Goal: Task Accomplishment & Management: Use online tool/utility

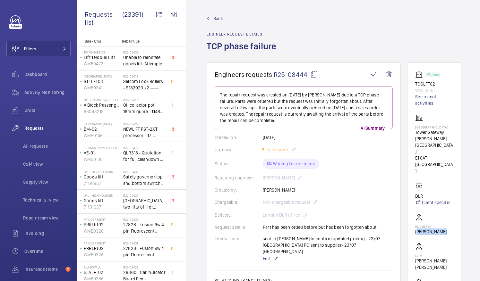
drag, startPoint x: 423, startPoint y: 205, endPoint x: 447, endPoint y: 205, distance: 24.4
click at [446, 229] on p "Steve Rowley" at bounding box center [430, 232] width 31 height 6
drag, startPoint x: 447, startPoint y: 205, endPoint x: 444, endPoint y: 205, distance: 3.5
copy p "Steve Rowley"
click at [313, 73] on mat-icon at bounding box center [314, 75] width 8 height 8
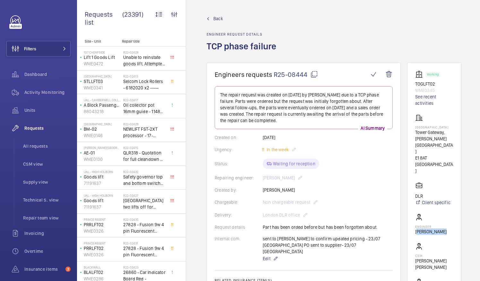
copy p "Steve Rowley"
drag, startPoint x: 422, startPoint y: 132, endPoint x: 455, endPoint y: 143, distance: 35.3
click at [455, 143] on wm-front-card "Working TOGLFT02 WME0345 See recent activities Tower Gateway Tower Gateway, Goo…" at bounding box center [434, 192] width 54 height 258
drag, startPoint x: 455, startPoint y: 143, endPoint x: 429, endPoint y: 138, distance: 26.5
copy div "Tower Gateway, Goodman's Yard E1 8AT LONDON"
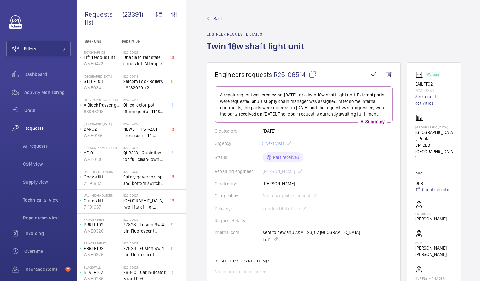
drag, startPoint x: 423, startPoint y: 198, endPoint x: 452, endPoint y: 201, distance: 29.3
click at [446, 216] on p "[PERSON_NAME]" at bounding box center [430, 219] width 31 height 6
drag, startPoint x: 452, startPoint y: 201, endPoint x: 446, endPoint y: 200, distance: 6.3
copy p "[PERSON_NAME]"
click at [310, 73] on mat-icon at bounding box center [313, 75] width 8 height 8
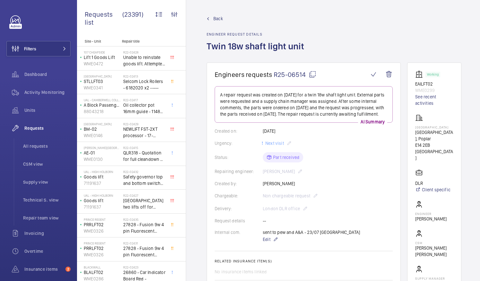
copy p "[PERSON_NAME]"
click at [423, 129] on p "East India, Poplar" at bounding box center [434, 135] width 38 height 13
drag, startPoint x: 422, startPoint y: 132, endPoint x: 458, endPoint y: 137, distance: 36.2
click at [458, 137] on wm-front-card "Working EAILFT02 WME0299 See recent activities East India East India, Poplar E1…" at bounding box center [434, 185] width 54 height 245
drag, startPoint x: 458, startPoint y: 137, endPoint x: 447, endPoint y: 136, distance: 11.3
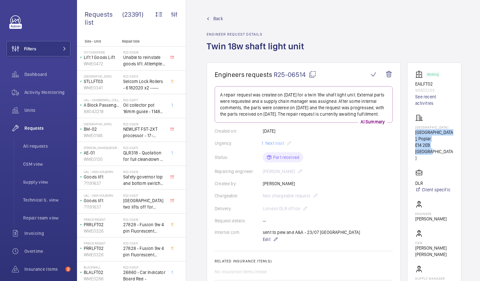
copy div "East India, Poplar E14 2EB LONDON"
drag, startPoint x: 422, startPoint y: 198, endPoint x: 452, endPoint y: 199, distance: 29.8
click at [452, 199] on wm-front-card-body "Working EAILFT02 WME0299 See recent activities East India East India, Poplar E1…" at bounding box center [434, 185] width 38 height 229
drag, startPoint x: 452, startPoint y: 199, endPoint x: 445, endPoint y: 200, distance: 7.8
copy p "[PERSON_NAME]"
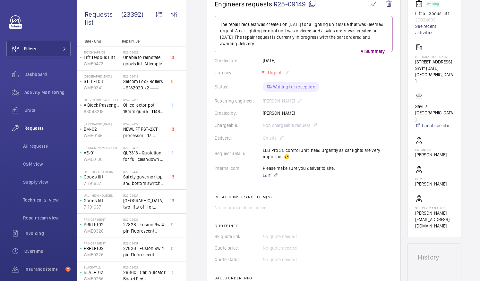
scroll to position [70, 0]
click at [41, 92] on span "Activity Monitoring" at bounding box center [47, 92] width 46 height 6
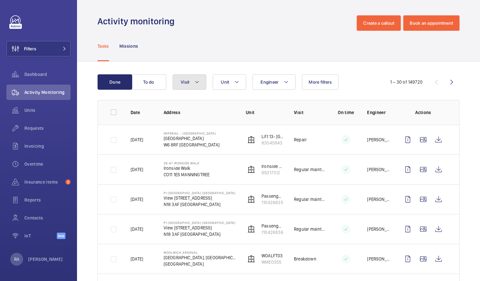
click at [196, 83] on mat-icon at bounding box center [196, 82] width 5 height 8
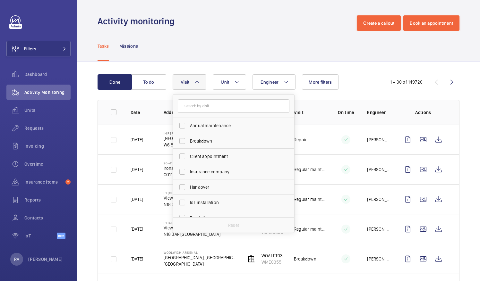
click at [260, 46] on div "Tasks Missions" at bounding box center [279, 46] width 362 height 30
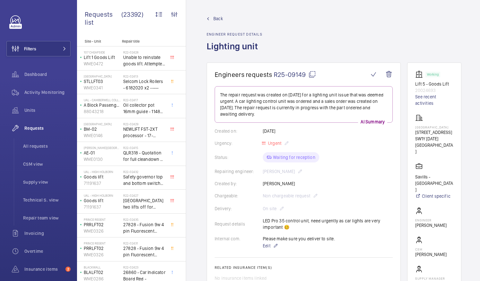
drag, startPoint x: 422, startPoint y: 212, endPoint x: 450, endPoint y: 212, distance: 27.6
click at [450, 212] on wm-front-card "Working Lift 5 - Goods Lift 20024693 See recent activities Stirling Square 6 Ca…" at bounding box center [434, 185] width 54 height 245
drag, startPoint x: 450, startPoint y: 212, endPoint x: 441, endPoint y: 212, distance: 8.4
copy p "[PERSON_NAME]"
click at [57, 90] on span "Activity Monitoring" at bounding box center [47, 92] width 46 height 6
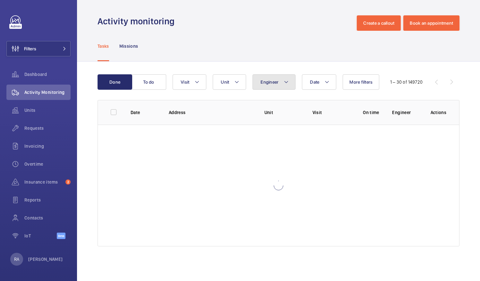
click at [285, 84] on mat-icon at bounding box center [286, 82] width 5 height 8
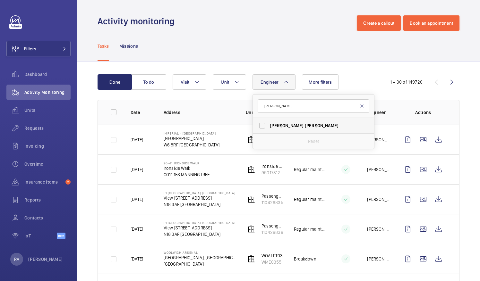
type input "[PERSON_NAME]"
click at [262, 126] on label "Archie Richter" at bounding box center [309, 125] width 112 height 15
click at [262, 126] on input "Archie Richter" at bounding box center [262, 125] width 13 height 13
checkbox input "true"
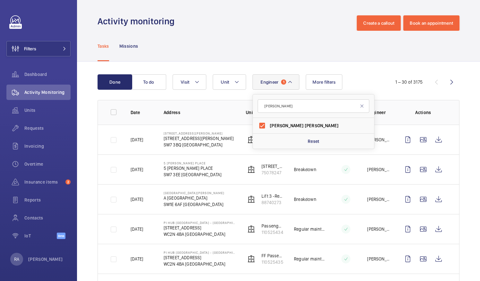
click at [242, 37] on div "Tasks Missions" at bounding box center [279, 46] width 362 height 30
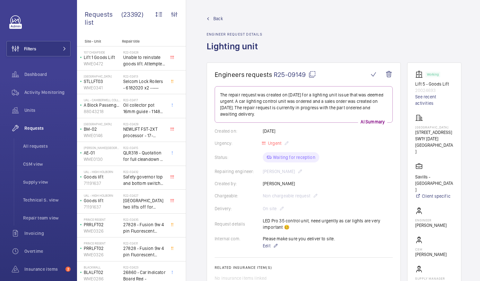
drag, startPoint x: 448, startPoint y: 140, endPoint x: 445, endPoint y: 138, distance: 3.7
click at [448, 140] on p "SW1Y 5AD LONDON" at bounding box center [434, 145] width 38 height 19
drag, startPoint x: 423, startPoint y: 127, endPoint x: 455, endPoint y: 137, distance: 33.7
click at [453, 137] on div "Stirling Square 6 Carlton Gardens SW1Y 5AD LONDON" at bounding box center [434, 134] width 38 height 41
drag, startPoint x: 455, startPoint y: 137, endPoint x: 429, endPoint y: 133, distance: 25.9
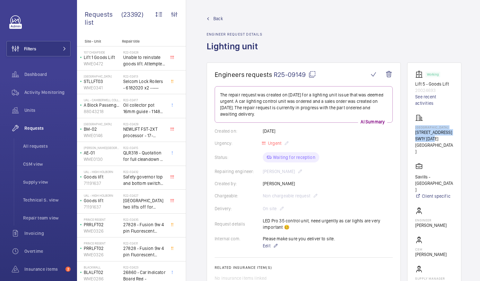
copy div "Stirling Square 6 Carlton Gardens SW1Y 5AD"
drag, startPoint x: 422, startPoint y: 211, endPoint x: 449, endPoint y: 212, distance: 27.0
click at [449, 212] on wm-front-card-body "Working Lift 5 - Goods Lift 20024693 See recent activities [GEOGRAPHIC_DATA] [S…" at bounding box center [434, 185] width 38 height 229
drag, startPoint x: 449, startPoint y: 212, endPoint x: 441, endPoint y: 212, distance: 8.7
copy p "[PERSON_NAME]"
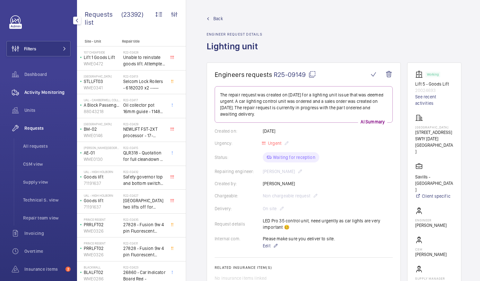
click at [52, 93] on span "Activity Monitoring" at bounding box center [47, 92] width 46 height 6
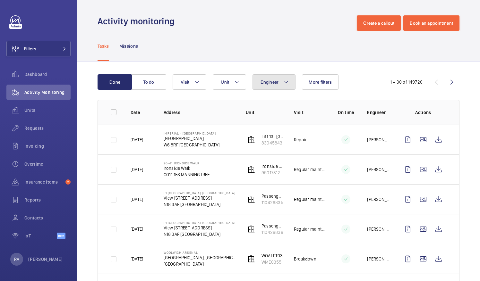
click at [286, 83] on mat-icon at bounding box center [286, 82] width 5 height 8
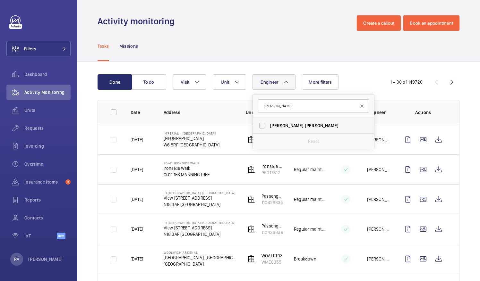
type input "[PERSON_NAME]"
click at [305, 123] on span "[PERSON_NAME]" at bounding box center [322, 125] width 34 height 5
click at [268, 123] on input "[PERSON_NAME]" at bounding box center [262, 125] width 13 height 13
checkbox input "true"
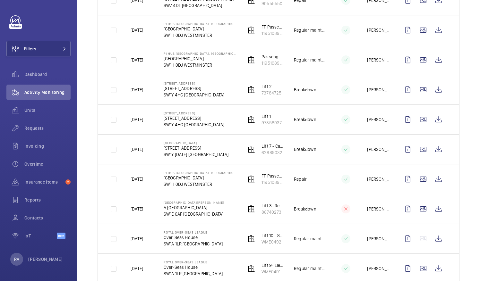
scroll to position [321, 0]
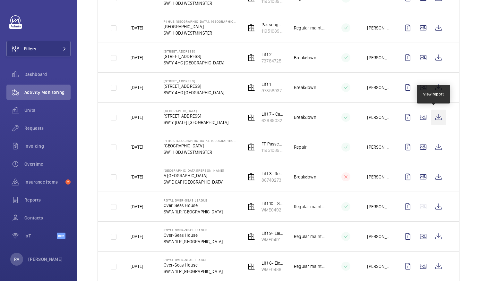
click at [436, 116] on wm-front-icon-button at bounding box center [438, 117] width 15 height 15
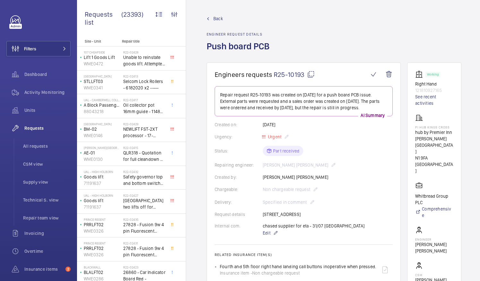
click at [422, 126] on wm-front-card "Working Right Hand 121810927165 See recent activities PI Hub [GEOGRAPHIC_DATA] …" at bounding box center [434, 198] width 54 height 271
drag, startPoint x: 423, startPoint y: 126, endPoint x: 457, endPoint y: 150, distance: 42.1
click at [453, 150] on div "PI Hub Kings Cross hub by Premier Inn [PERSON_NAME][GEOGRAPHIC_DATA] [GEOGRAPHI…" at bounding box center [434, 144] width 38 height 60
drag, startPoint x: 457, startPoint y: 150, endPoint x: 428, endPoint y: 146, distance: 29.5
copy div "PI Hub Kings Cross hub by Premier Inn [PERSON_NAME][GEOGRAPHIC_DATA] [GEOGRAPHI…"
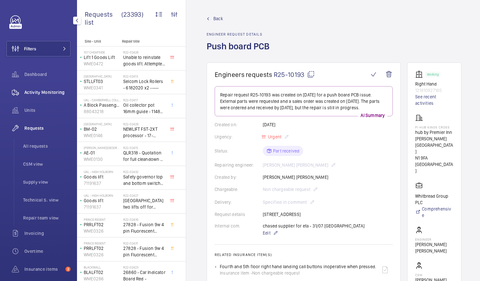
click at [47, 94] on span "Activity Monitoring" at bounding box center [47, 92] width 46 height 6
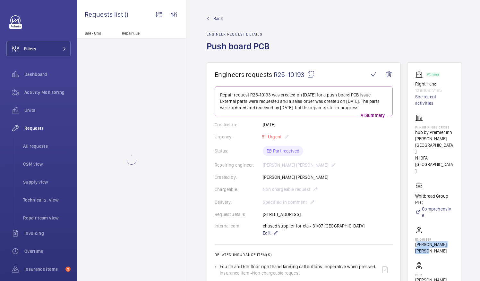
drag, startPoint x: 422, startPoint y: 225, endPoint x: 439, endPoint y: 231, distance: 17.9
click at [439, 242] on p "[PERSON_NAME] [PERSON_NAME]" at bounding box center [434, 248] width 38 height 13
drag, startPoint x: 439, startPoint y: 231, endPoint x: 429, endPoint y: 228, distance: 9.6
copy p "[PERSON_NAME] [PERSON_NAME]"
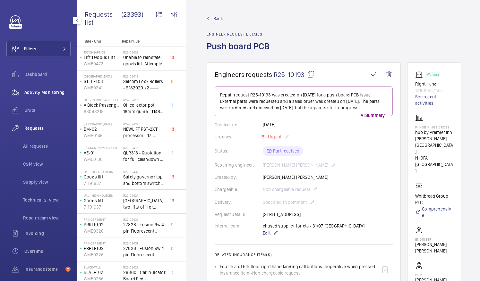
click at [52, 90] on span "Activity Monitoring" at bounding box center [47, 92] width 46 height 6
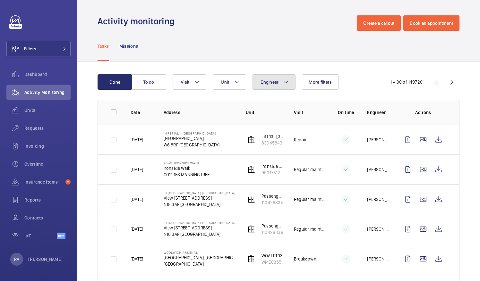
click at [286, 80] on mat-icon at bounding box center [286, 82] width 5 height 8
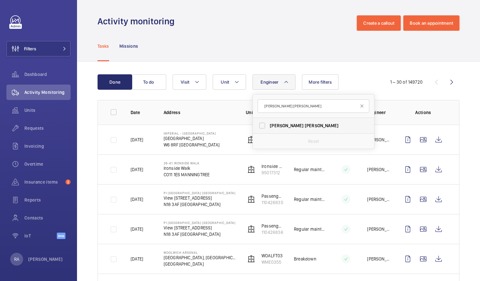
type input "[PERSON_NAME] [PERSON_NAME]"
click at [259, 125] on label "[PERSON_NAME] [PERSON_NAME]" at bounding box center [309, 125] width 112 height 15
click at [259, 125] on input "[PERSON_NAME] [PERSON_NAME]" at bounding box center [262, 125] width 13 height 13
checkbox input "true"
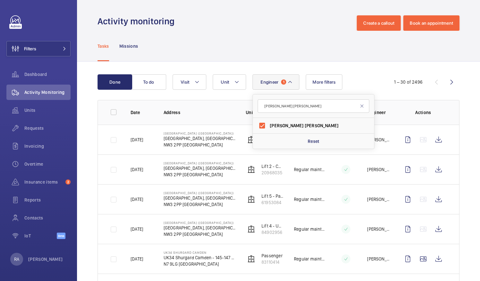
click at [446, 53] on div "Tasks Missions" at bounding box center [279, 46] width 362 height 30
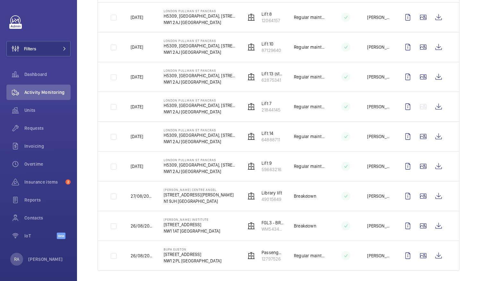
scroll to position [751, 0]
